Goal: Navigation & Orientation: Find specific page/section

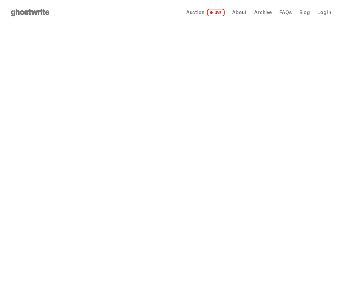
click at [0, 0] on span "LIVE" at bounding box center [0, 0] width 0 height 0
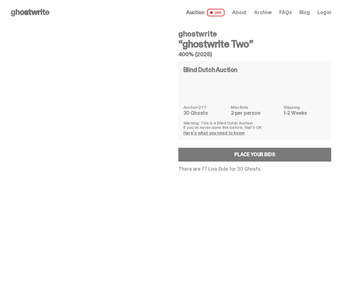
click at [186, 16] on link "Auction LIVE" at bounding box center [205, 13] width 38 height 8
click at [0, 0] on link "Blog" at bounding box center [0, 0] width 0 height 0
